Goal: Information Seeking & Learning: Learn about a topic

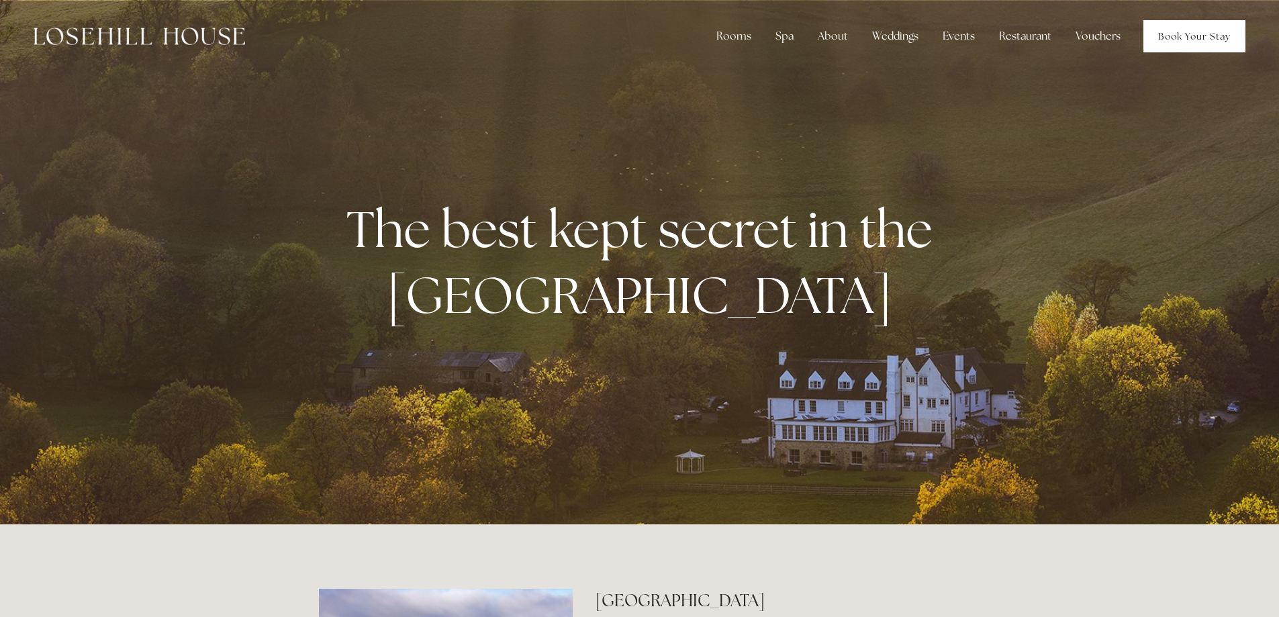
click at [1203, 37] on link "Book Your Stay" at bounding box center [1194, 36] width 102 height 32
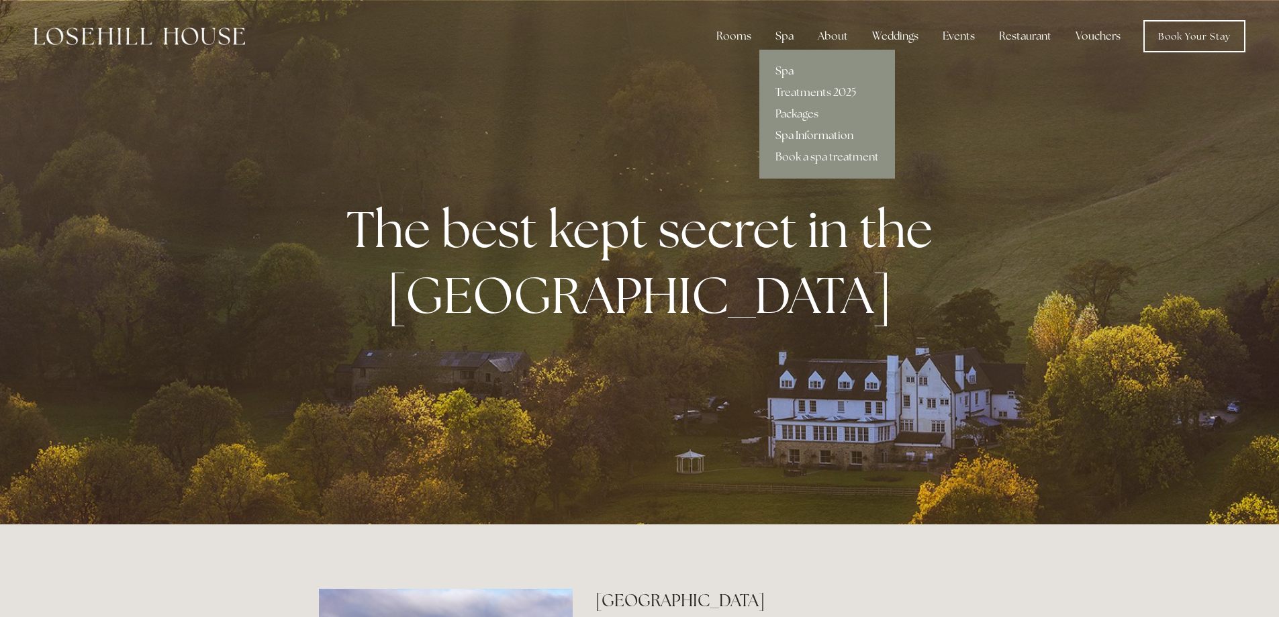
click at [801, 134] on link "Spa Information" at bounding box center [827, 135] width 136 height 21
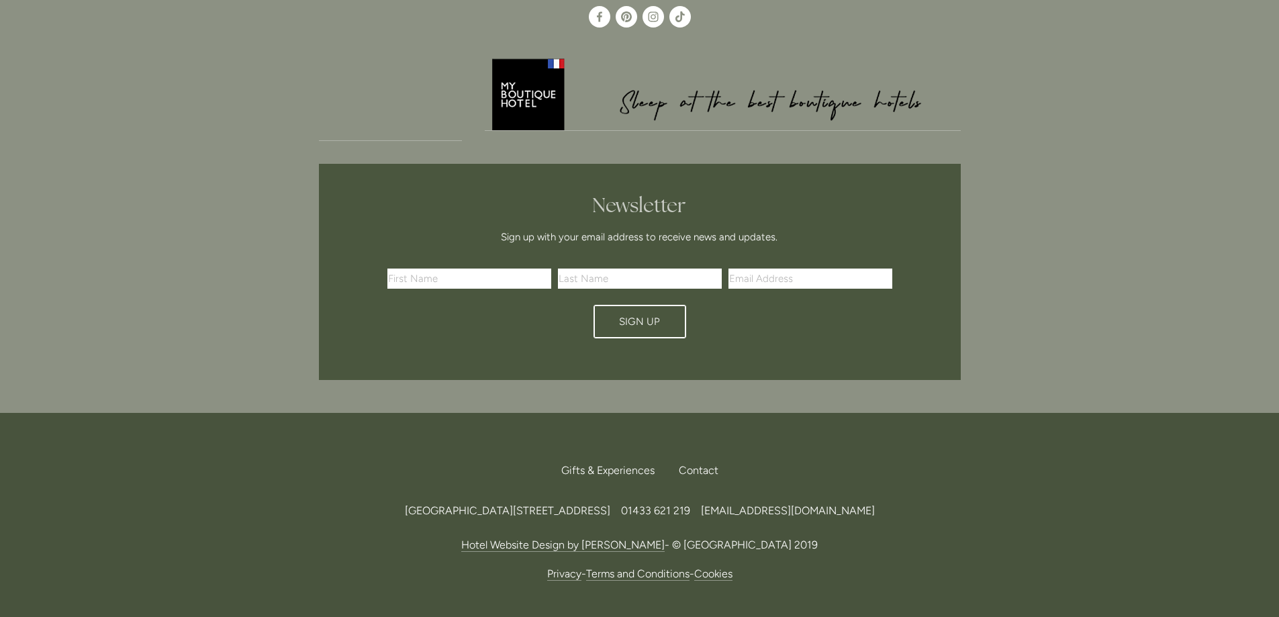
scroll to position [3993, 0]
